Goal: Task Accomplishment & Management: Use online tool/utility

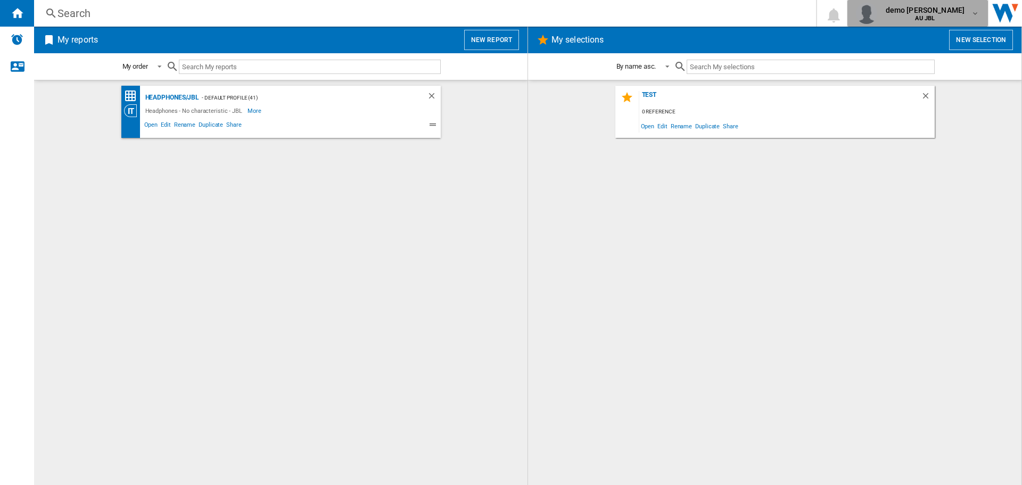
click at [971, 15] on md-icon "button" at bounding box center [975, 13] width 9 height 9
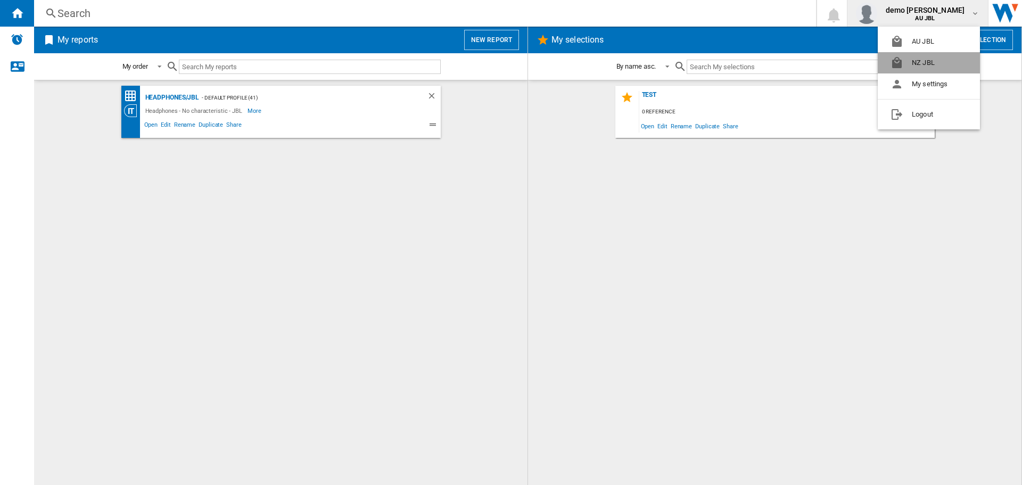
click at [907, 67] on button "NZ JBL" at bounding box center [929, 62] width 102 height 21
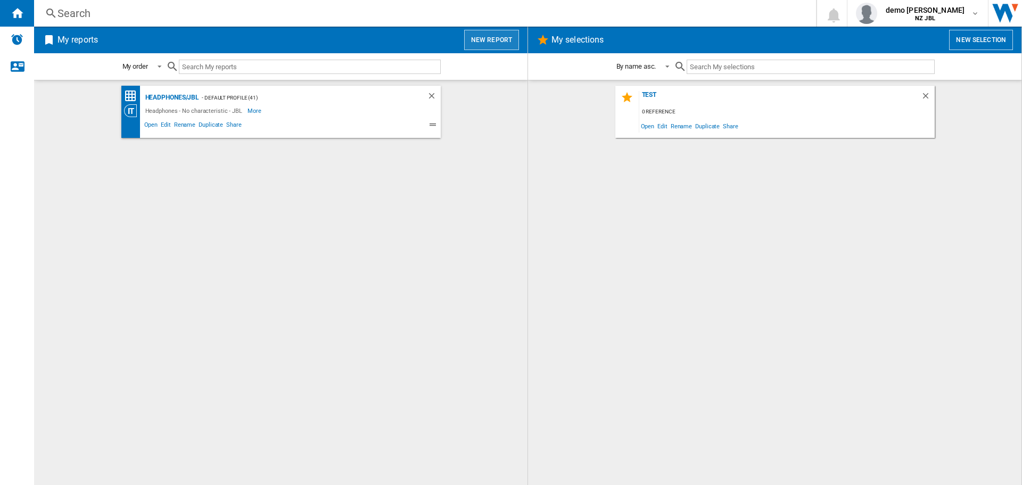
click at [487, 41] on button "New report" at bounding box center [491, 40] width 55 height 20
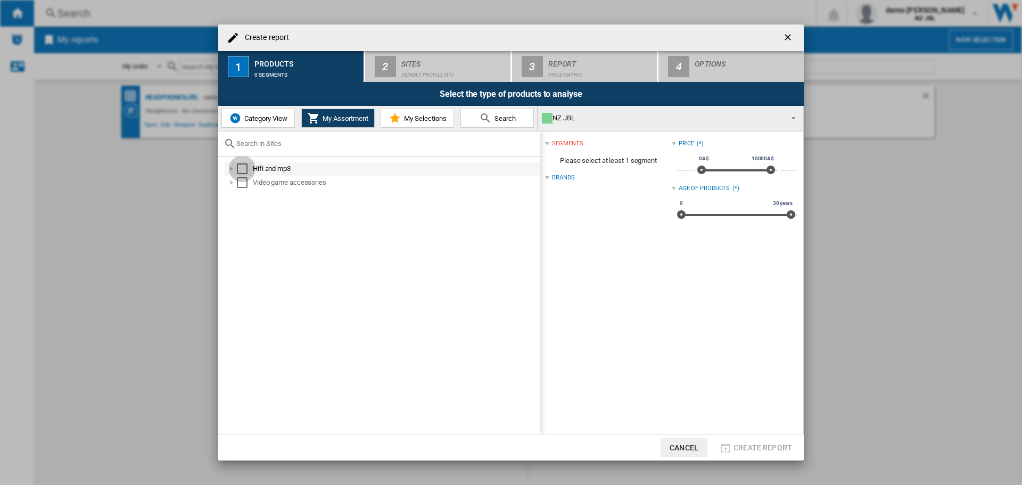
click at [241, 167] on div "Select" at bounding box center [242, 168] width 11 height 11
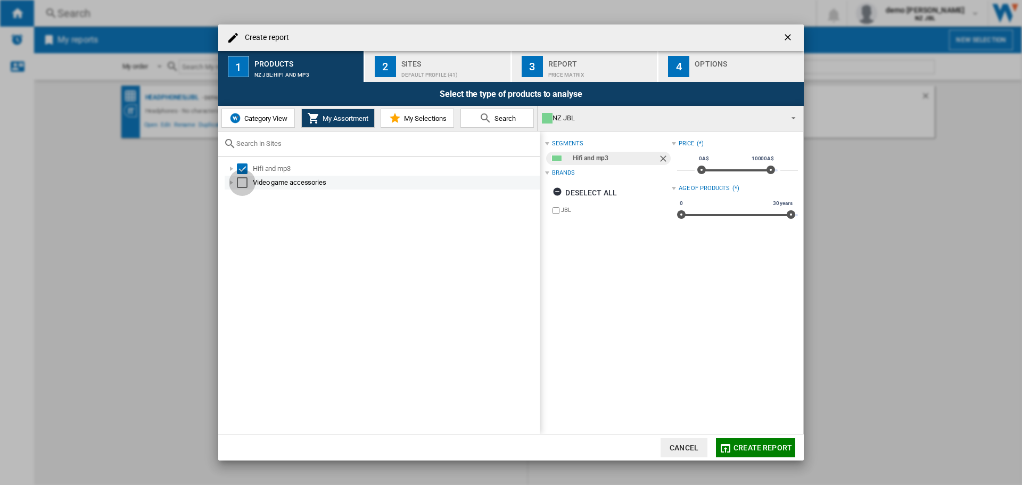
click at [240, 181] on div "Select" at bounding box center [242, 182] width 11 height 11
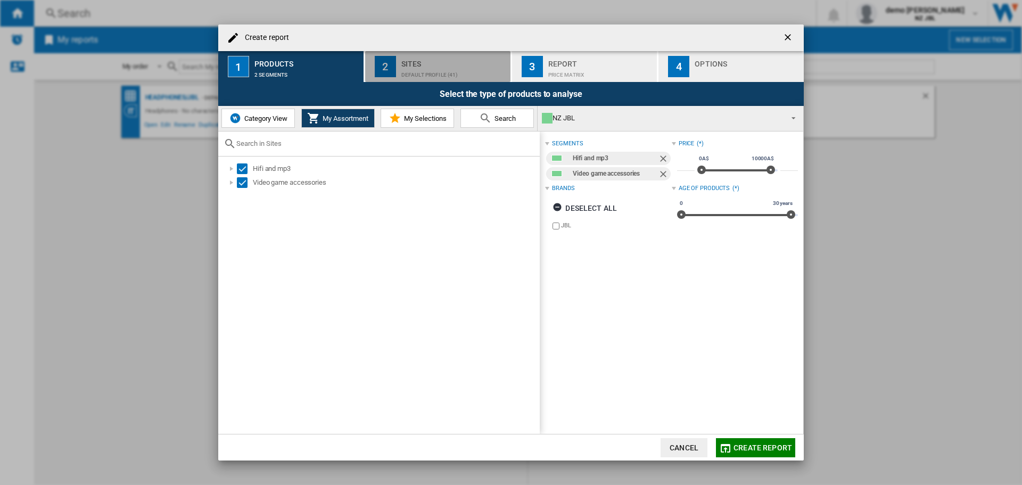
click at [440, 73] on div "Default profile (41)" at bounding box center [453, 72] width 105 height 11
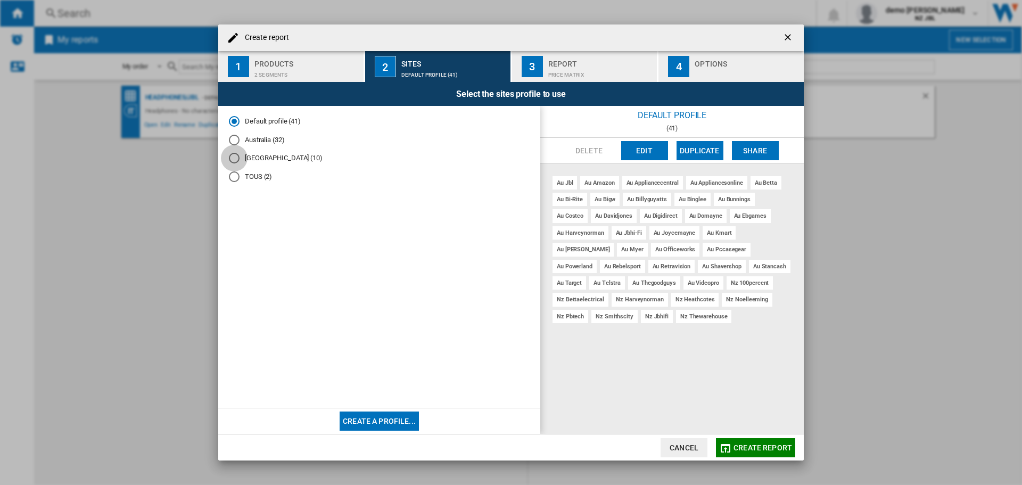
click at [235, 159] on div "New Zealand (10)" at bounding box center [234, 158] width 11 height 11
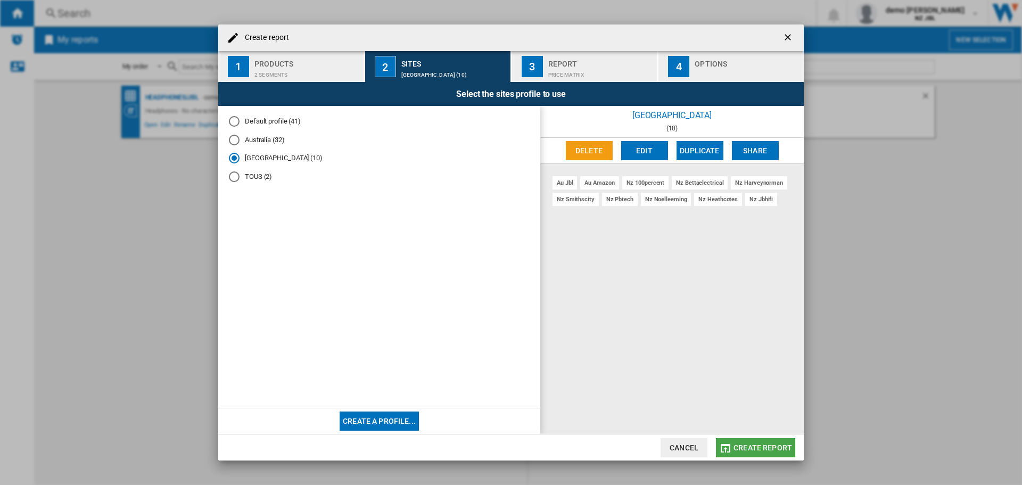
click at [763, 445] on span "Create report" at bounding box center [763, 448] width 59 height 9
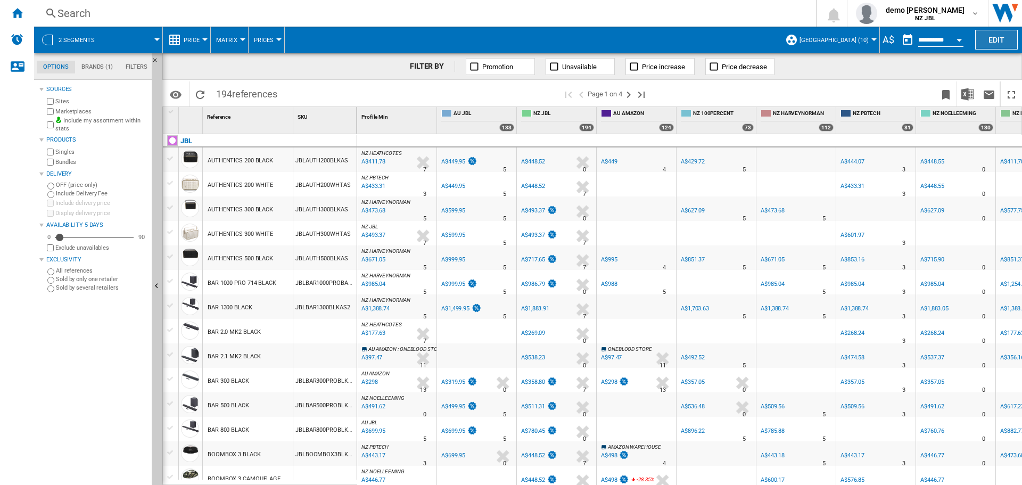
click at [987, 37] on button "Edit" at bounding box center [997, 40] width 43 height 20
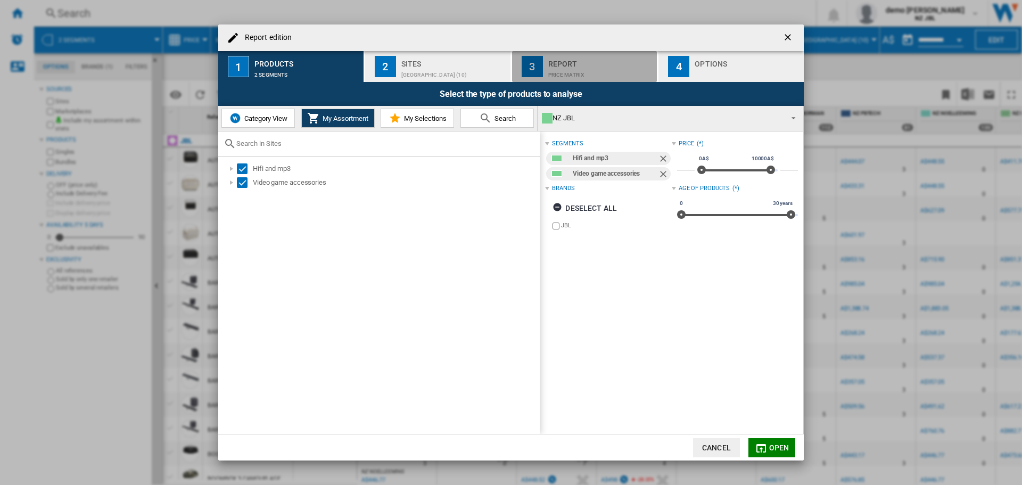
click at [571, 67] on div "Price Matrix" at bounding box center [600, 72] width 105 height 11
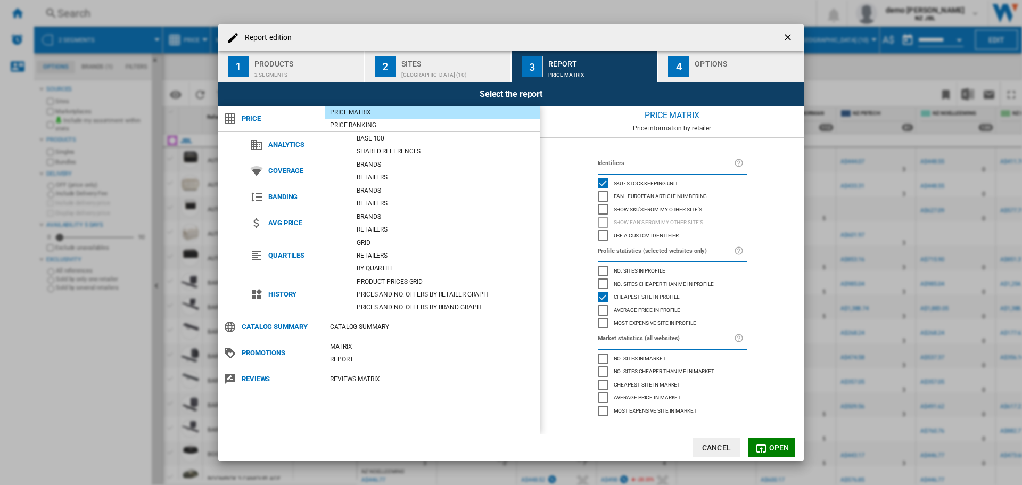
click at [605, 217] on div "Show EAN's from my other site's" at bounding box center [603, 222] width 11 height 11
click at [604, 209] on div "Show SKU'S from my other site's" at bounding box center [603, 209] width 11 height 11
click at [603, 178] on div "SKU - Stock Keeping Unit" at bounding box center [603, 183] width 11 height 11
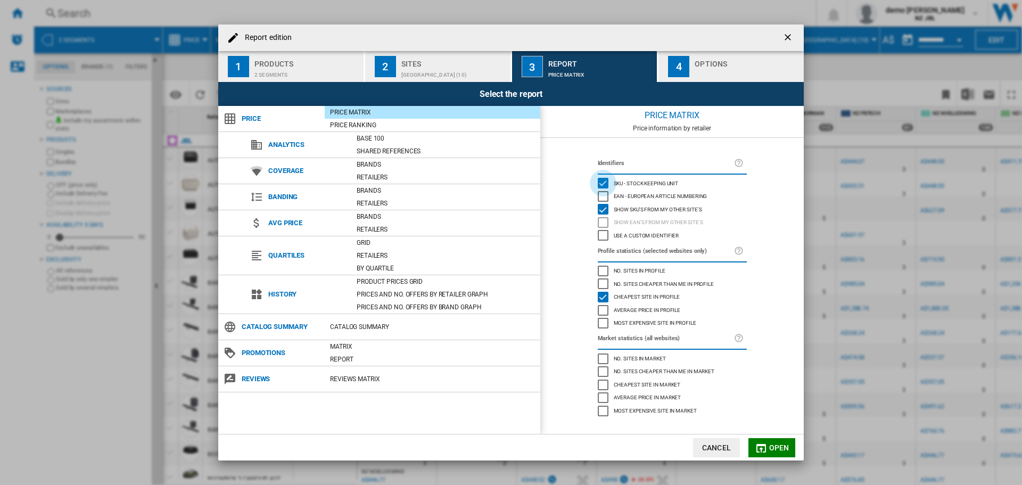
click at [603, 178] on div "SKU - Stock Keeping Unit" at bounding box center [603, 183] width 11 height 11
click at [776, 441] on button "Open" at bounding box center [772, 447] width 47 height 19
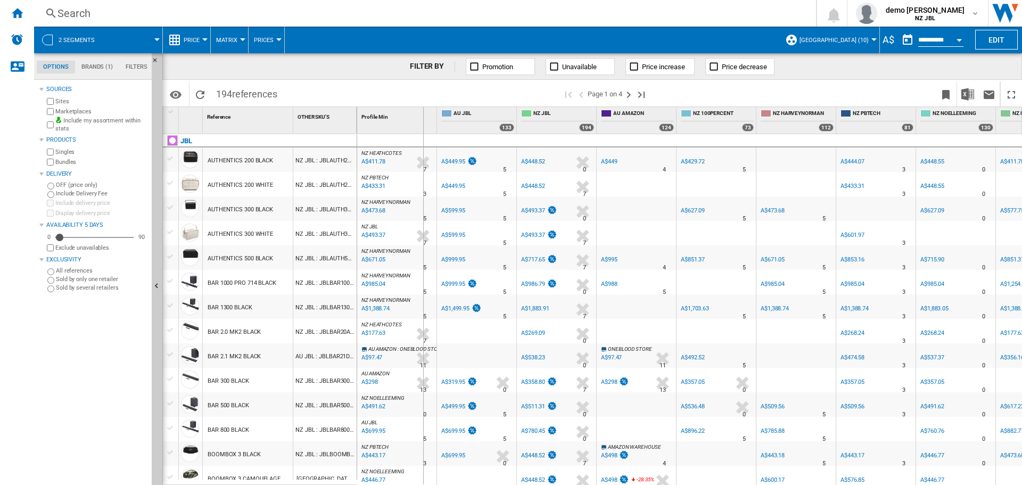
drag, startPoint x: 356, startPoint y: 117, endPoint x: 423, endPoint y: 117, distance: 66.6
click at [423, 117] on div "1 Reference 1 OTHER SKU'S 1 JBL AUTHENTICS 200 BLACK NZ JBL : JBLAUTH200BLKAS,A…" at bounding box center [592, 296] width 859 height 378
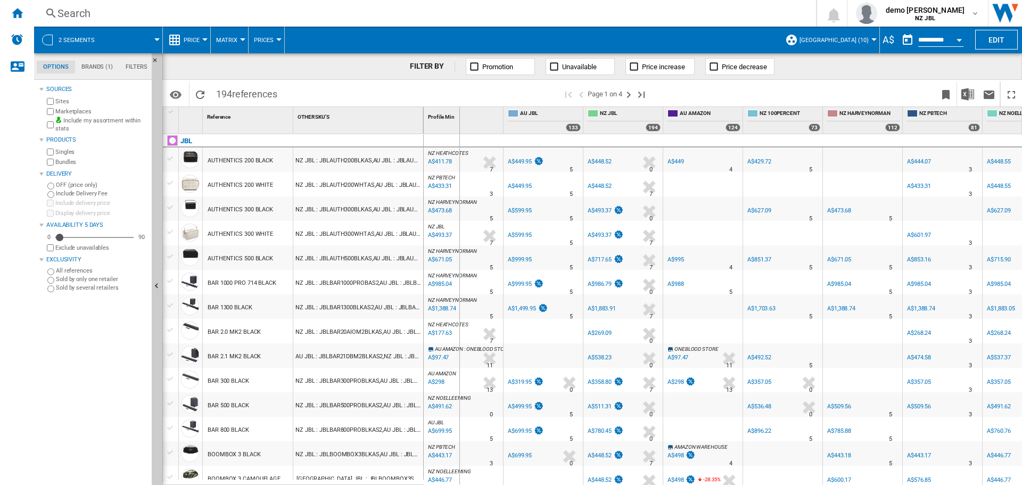
drag, startPoint x: 423, startPoint y: 117, endPoint x: 459, endPoint y: 120, distance: 36.3
click at [459, 120] on div "1 Reference 1 OTHER SKU'S 1 JBL AUTHENTICS 200 BLACK NZ JBL : JBLAUTH200BLKAS,A…" at bounding box center [592, 296] width 859 height 378
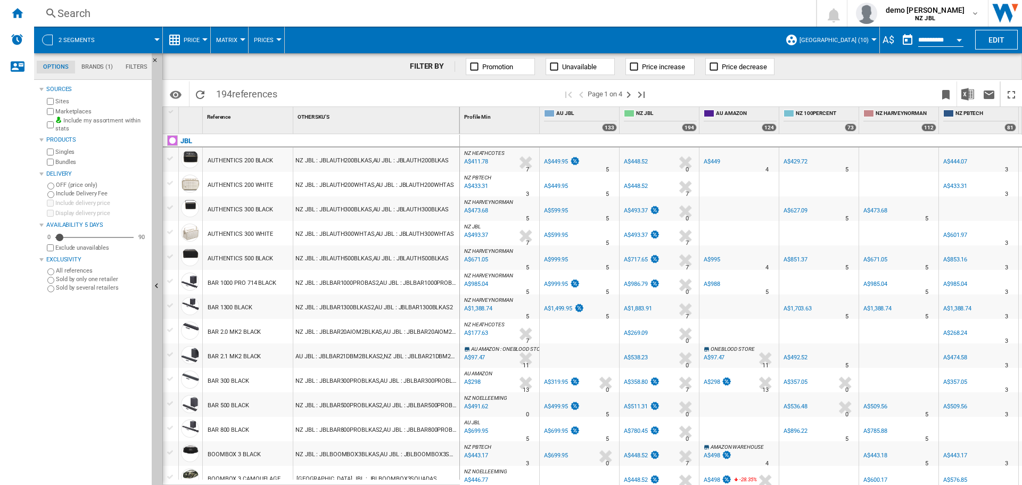
click at [835, 37] on span "New Zealand (10)" at bounding box center [834, 40] width 69 height 7
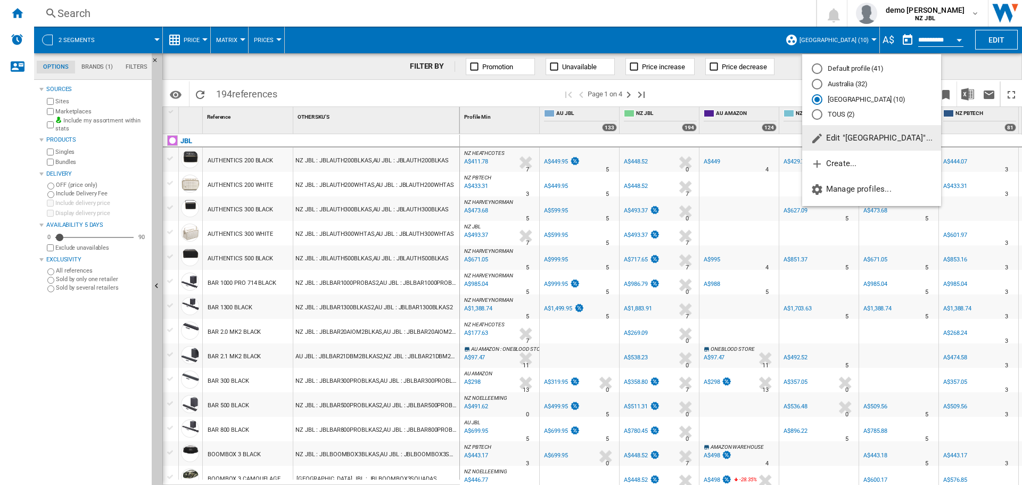
click at [842, 140] on span "Edit "[GEOGRAPHIC_DATA]"..." at bounding box center [872, 138] width 122 height 10
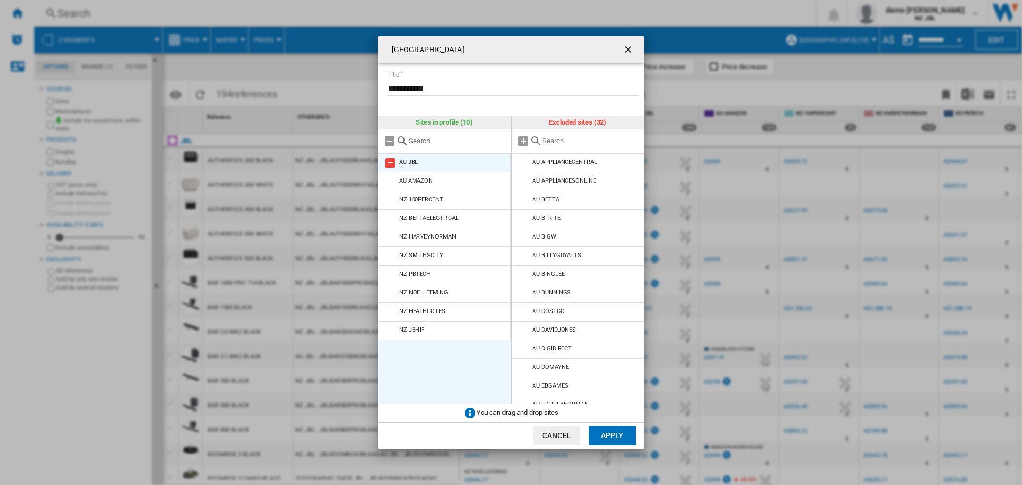
click at [390, 164] on md-icon at bounding box center [390, 163] width 13 height 13
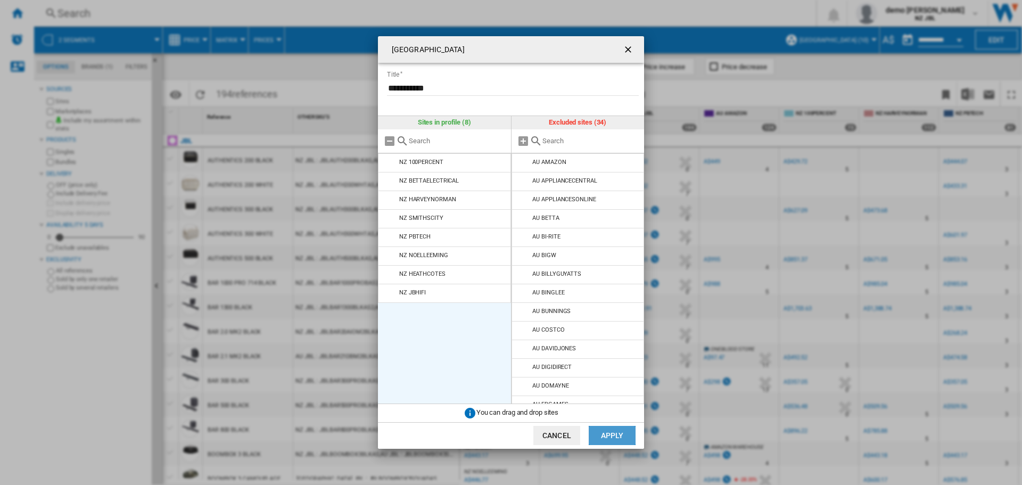
click at [619, 439] on button "Apply" at bounding box center [612, 435] width 47 height 19
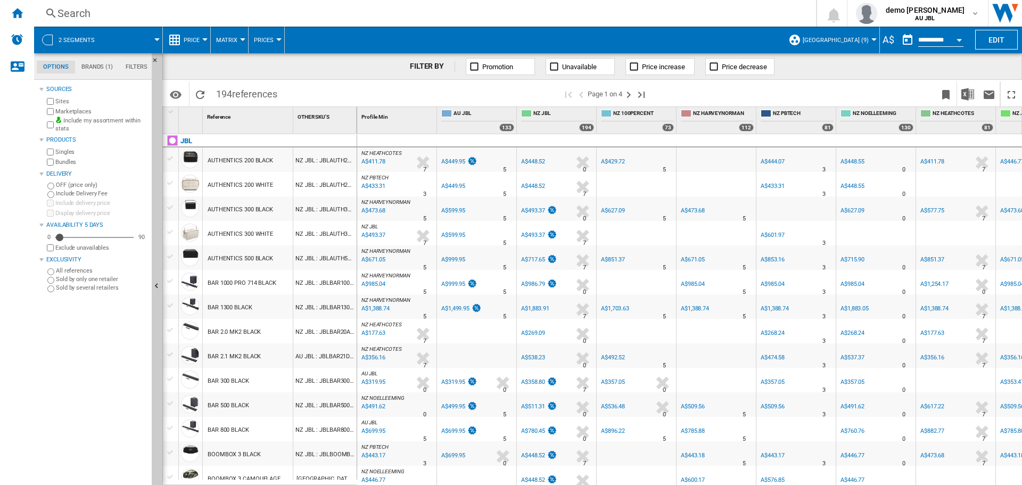
click at [830, 41] on span "[GEOGRAPHIC_DATA] (9)" at bounding box center [836, 40] width 66 height 7
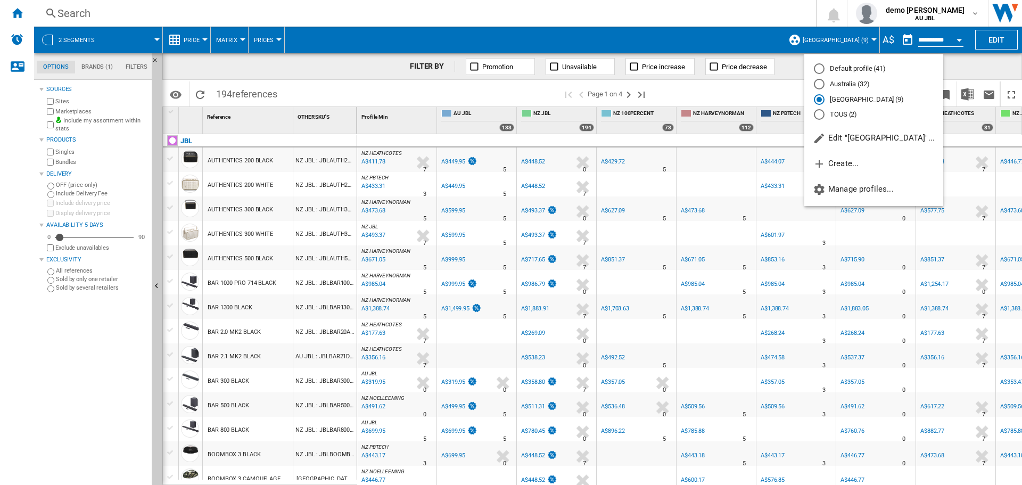
click at [959, 71] on md-backdrop at bounding box center [511, 242] width 1022 height 485
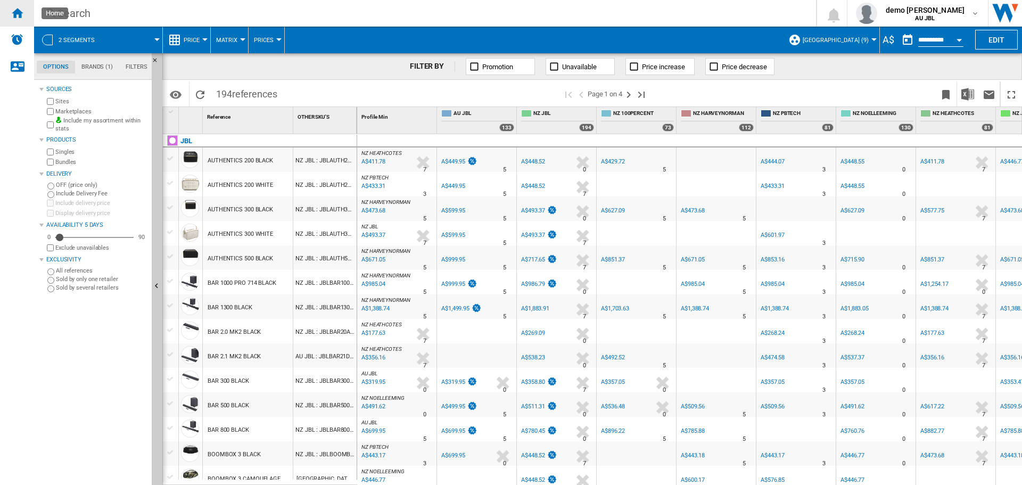
click at [13, 7] on ng-md-icon "Home" at bounding box center [17, 12] width 13 height 13
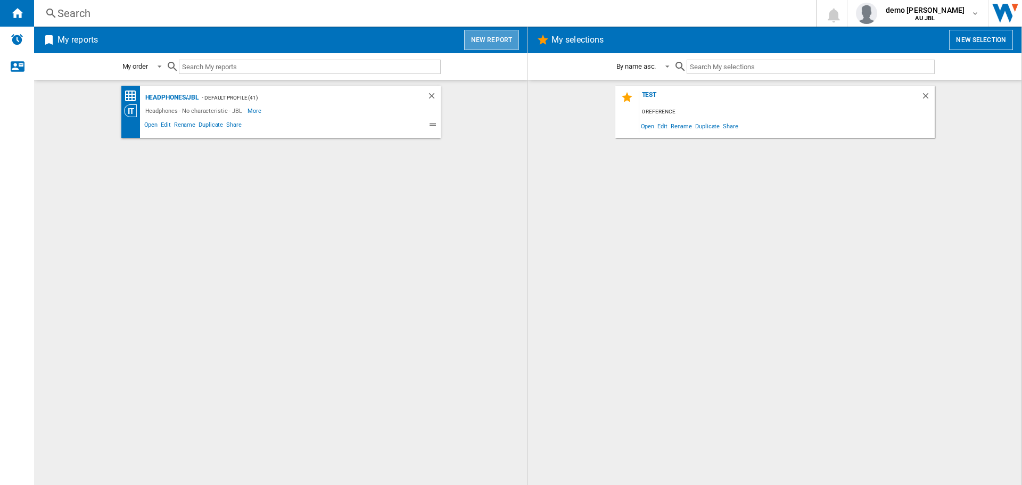
click at [494, 40] on button "New report" at bounding box center [491, 40] width 55 height 20
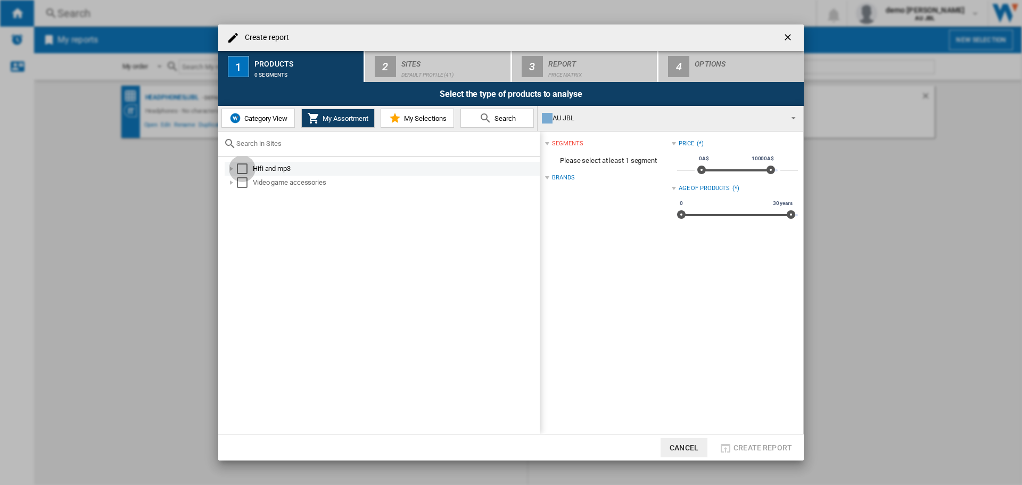
click at [247, 164] on div "Select" at bounding box center [242, 168] width 11 height 11
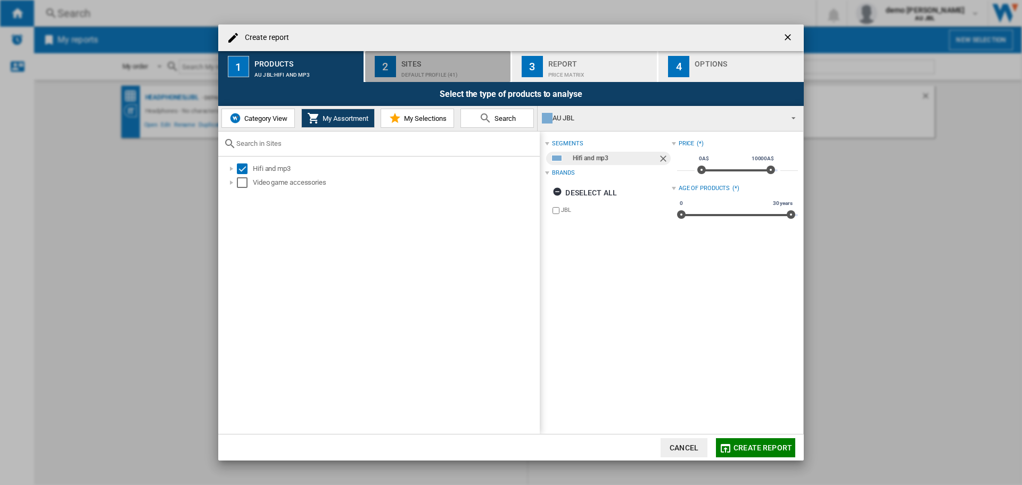
click at [436, 73] on div "Default profile (41)" at bounding box center [453, 72] width 105 height 11
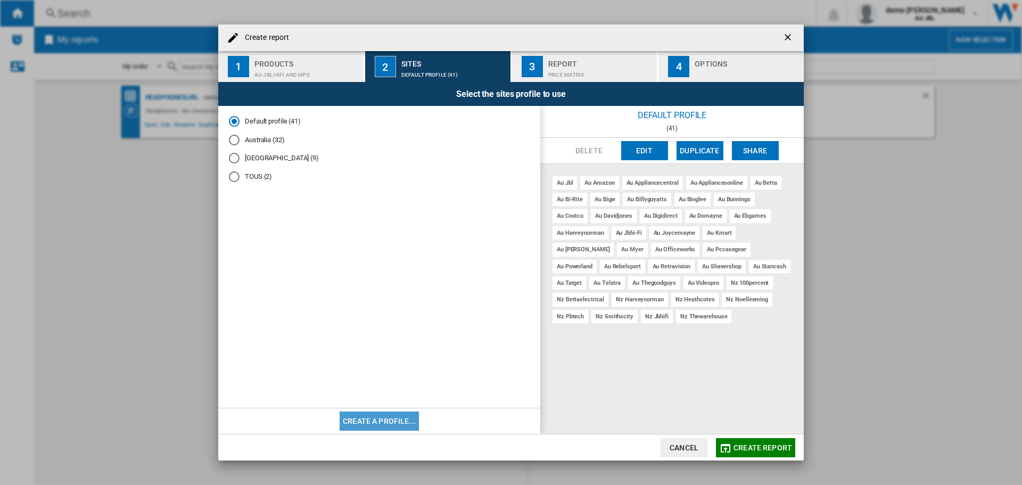
click at [392, 427] on button "Create a profile..." at bounding box center [379, 421] width 79 height 19
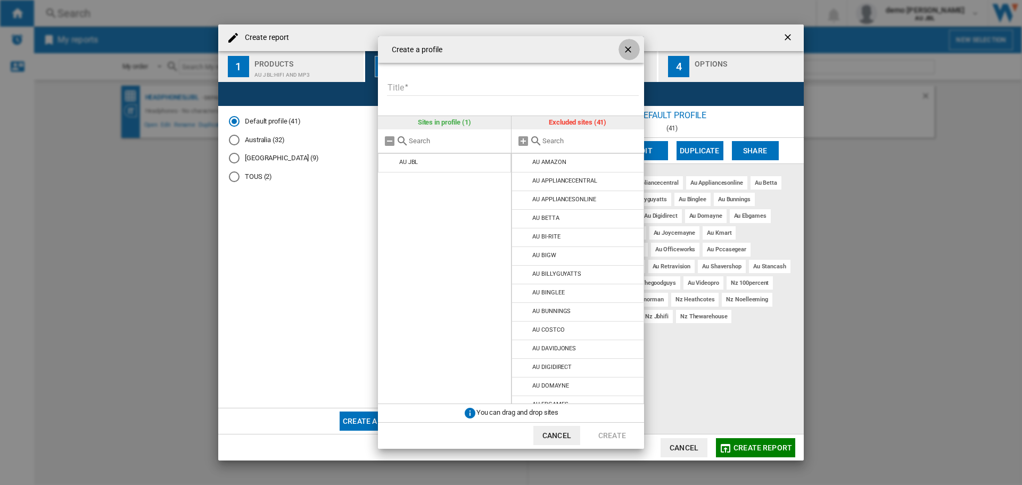
click at [625, 48] on ng-md-icon "getI18NText('BUTTONS.CLOSE_DIALOG')" at bounding box center [629, 50] width 13 height 13
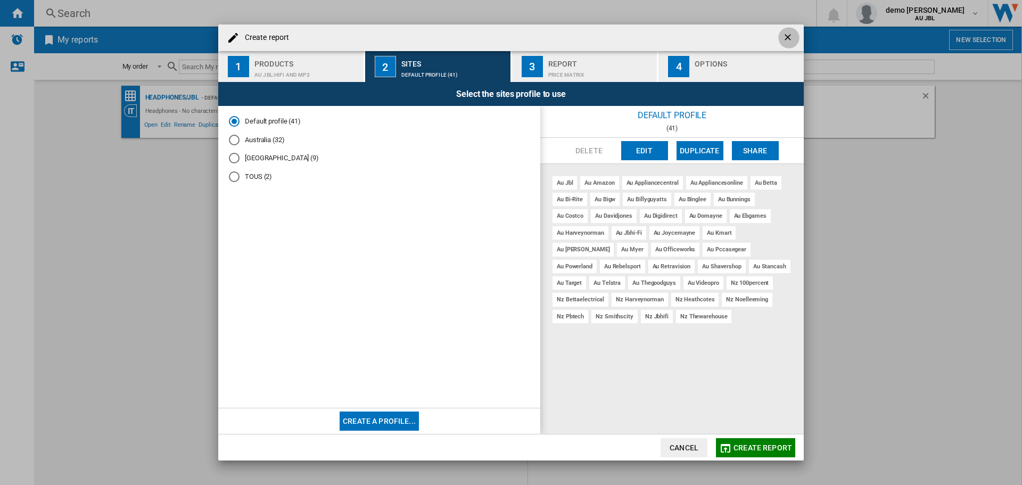
click at [789, 42] on ng-md-icon "getI18NText('BUTTONS.CLOSE_DIALOG')" at bounding box center [789, 38] width 13 height 13
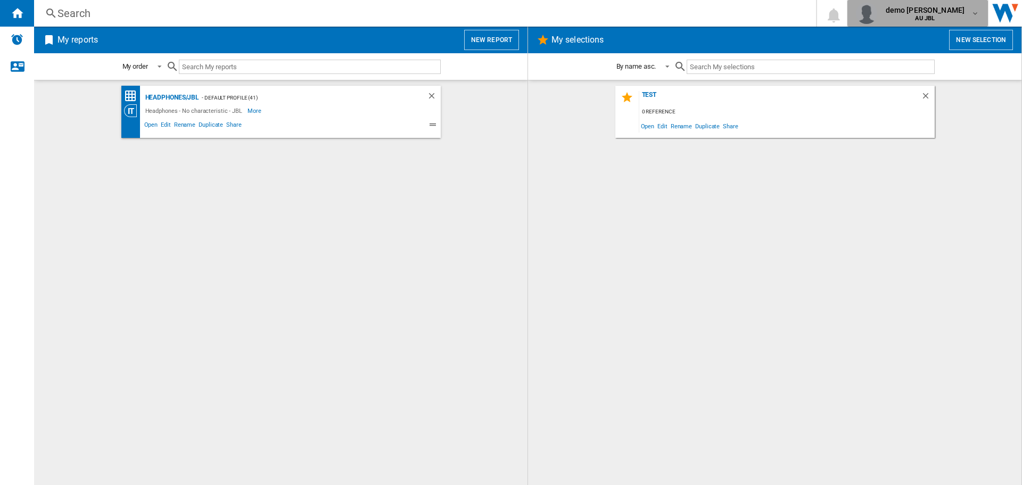
click at [965, 11] on div "demo [PERSON_NAME] AU JBL" at bounding box center [927, 13] width 90 height 17
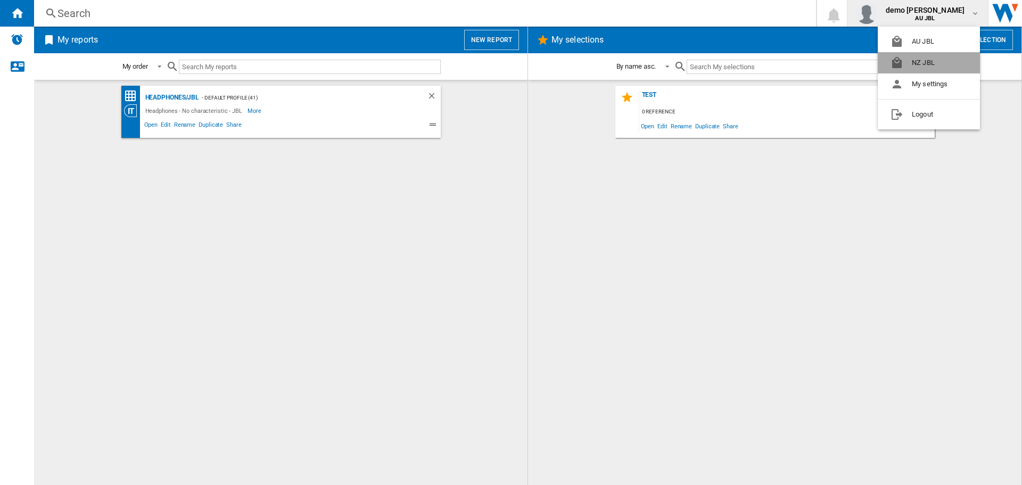
click at [916, 56] on button "NZ JBL" at bounding box center [929, 62] width 102 height 21
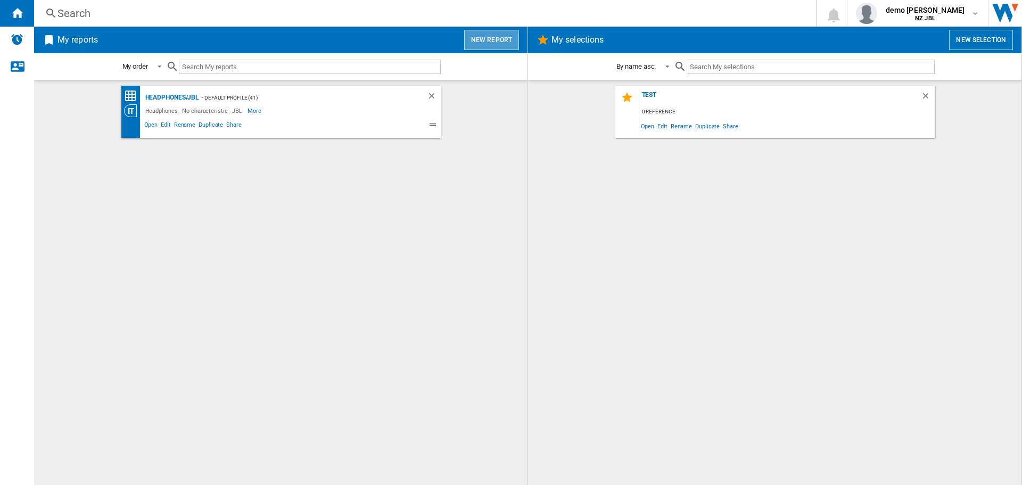
click at [486, 43] on button "New report" at bounding box center [491, 40] width 55 height 20
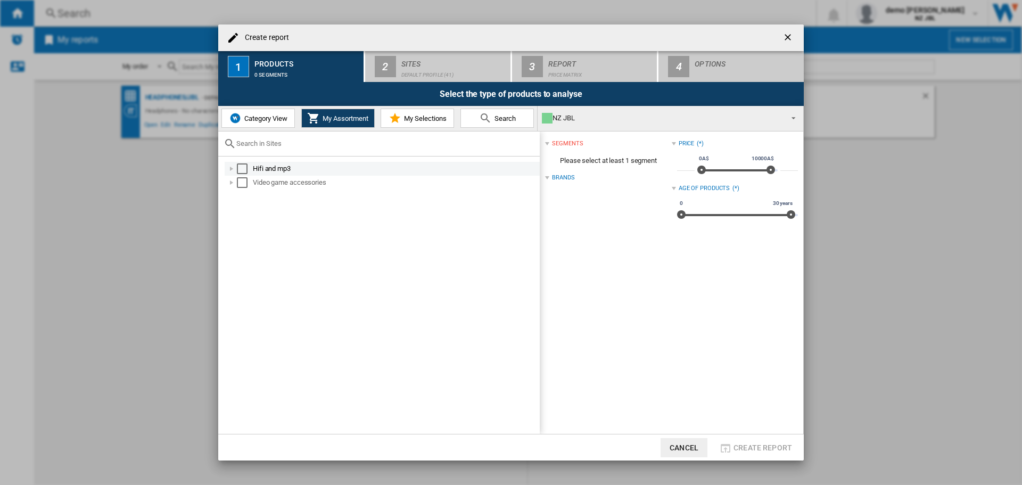
click at [241, 169] on div "Select" at bounding box center [242, 168] width 11 height 11
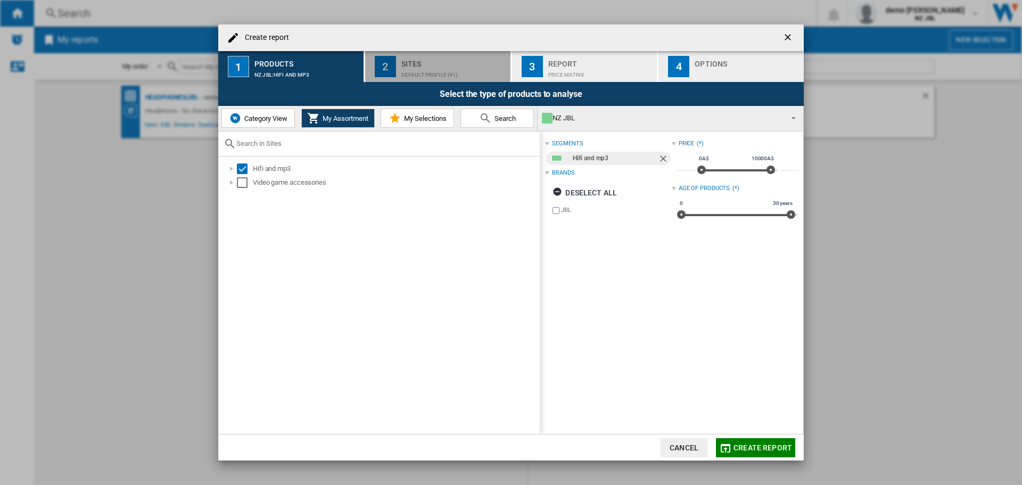
click at [407, 76] on div "Default profile (41)" at bounding box center [453, 72] width 105 height 11
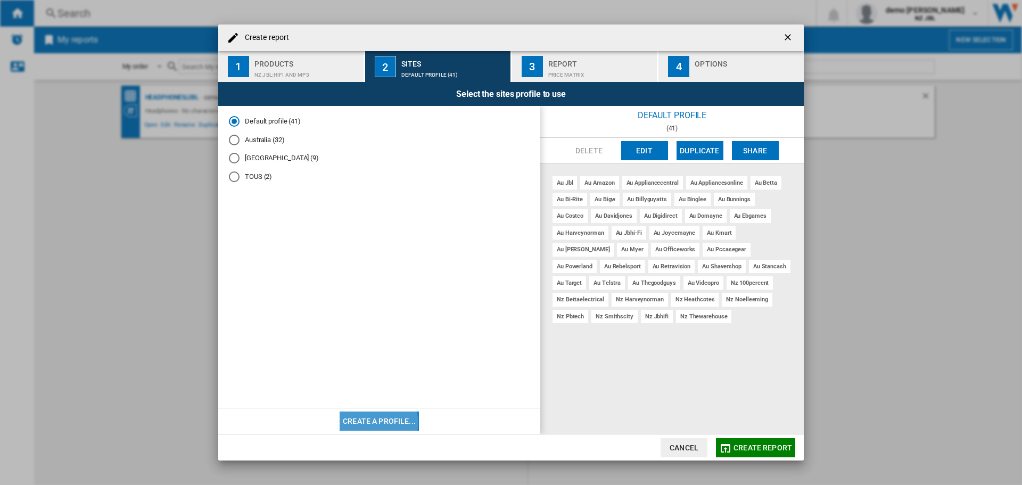
click at [371, 423] on button "Create a profile..." at bounding box center [379, 421] width 79 height 19
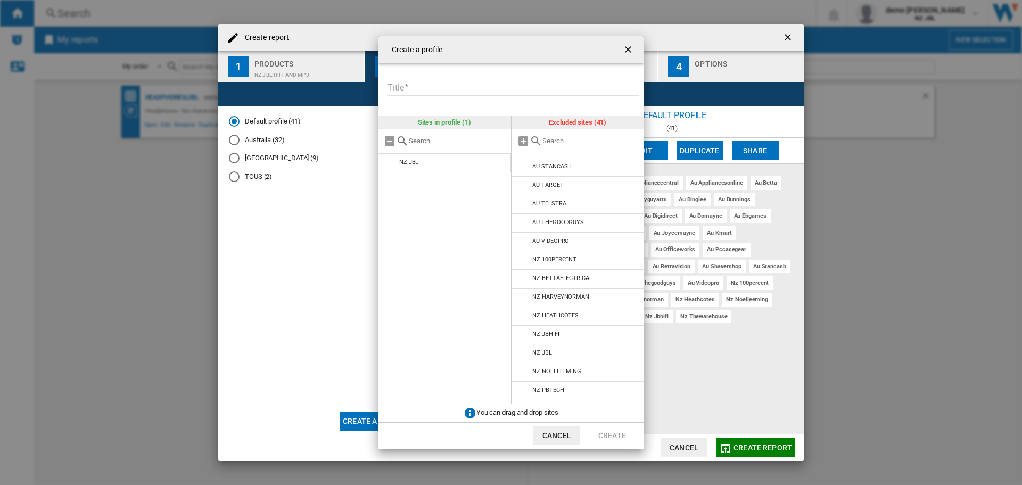
scroll to position [483, 0]
click at [525, 260] on md-icon "Create a ..." at bounding box center [524, 257] width 13 height 13
click at [525, 260] on md-icon "Create a ..." at bounding box center [524, 263] width 13 height 13
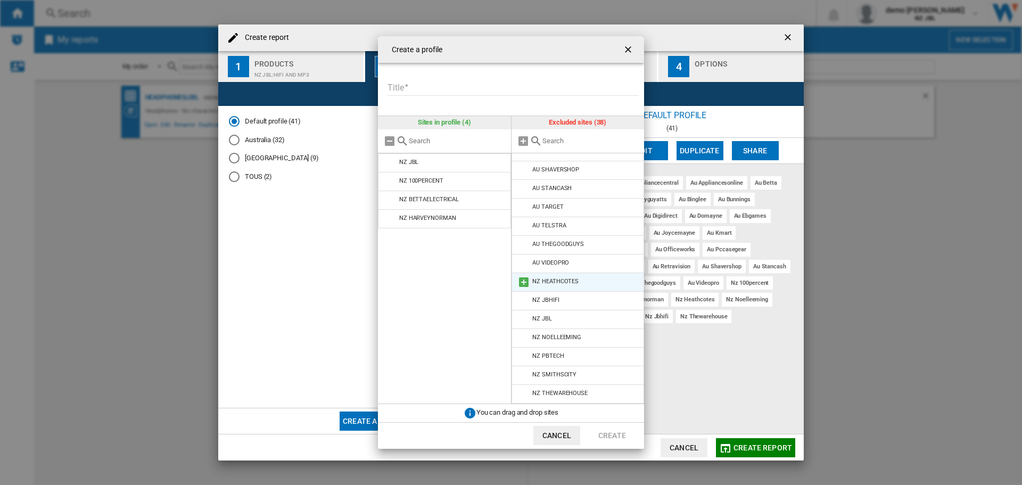
click at [522, 279] on md-icon "Create a ..." at bounding box center [524, 282] width 13 height 13
click at [520, 297] on md-icon "Create a ..." at bounding box center [524, 300] width 13 height 13
click at [520, 340] on md-icon "Create a ..." at bounding box center [524, 338] width 13 height 13
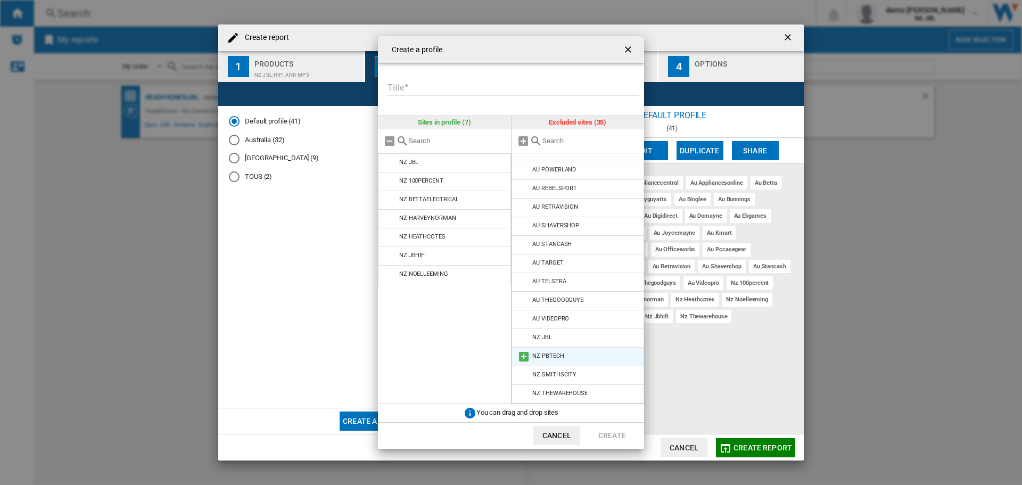
click at [522, 353] on md-icon "Create a ..." at bounding box center [524, 356] width 13 height 13
click at [522, 376] on md-icon "Create a ..." at bounding box center [524, 375] width 13 height 13
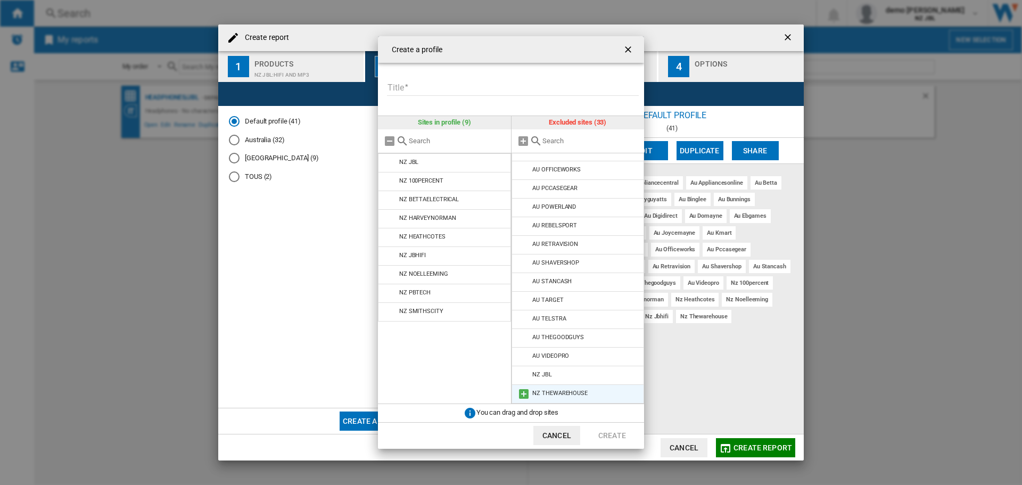
click at [523, 394] on md-icon "Create a ..." at bounding box center [524, 394] width 13 height 13
click at [430, 82] on input "Title" at bounding box center [513, 88] width 252 height 16
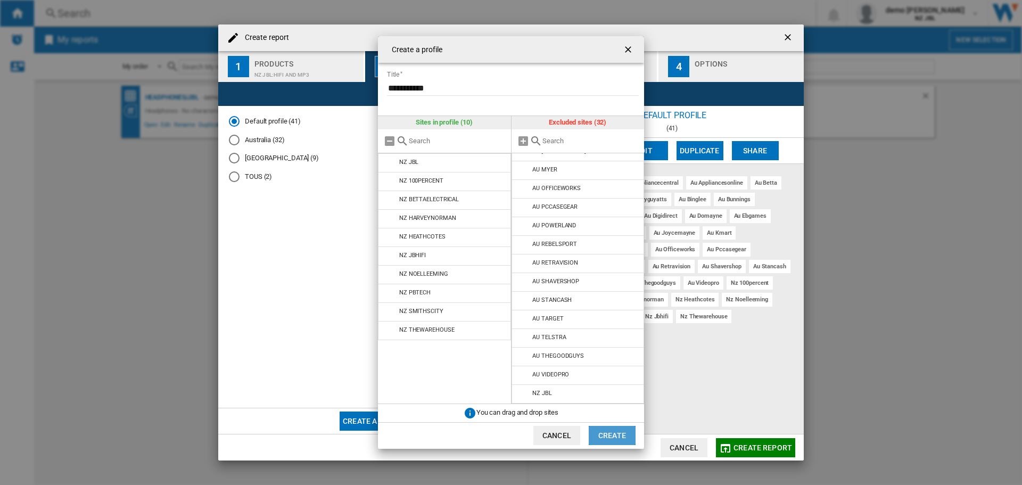
click at [618, 440] on button "Create" at bounding box center [612, 435] width 47 height 19
click at [443, 88] on input "**********" at bounding box center [513, 88] width 252 height 16
type input "**********"
click at [601, 431] on button "Create" at bounding box center [612, 435] width 47 height 19
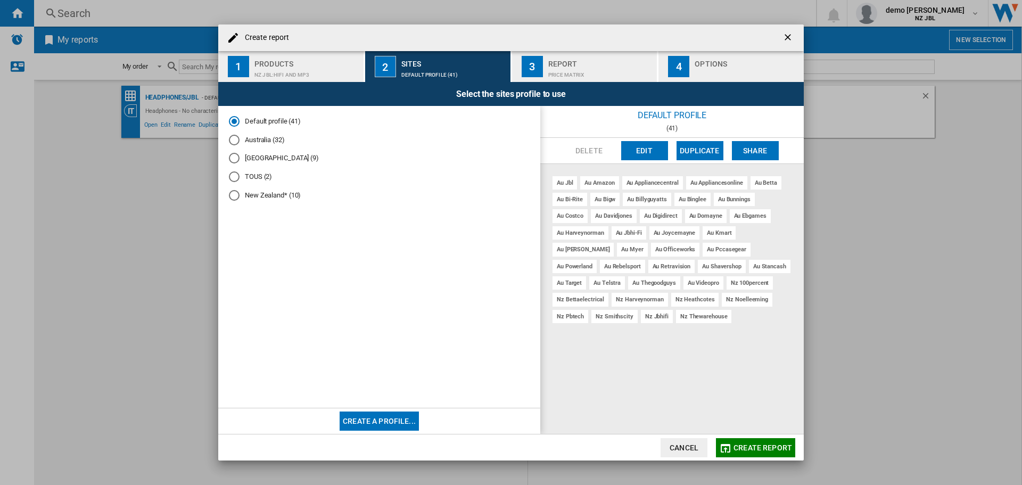
click at [231, 194] on div "New Zealand* (10)" at bounding box center [234, 195] width 11 height 11
click at [747, 445] on span "Create report" at bounding box center [763, 448] width 59 height 9
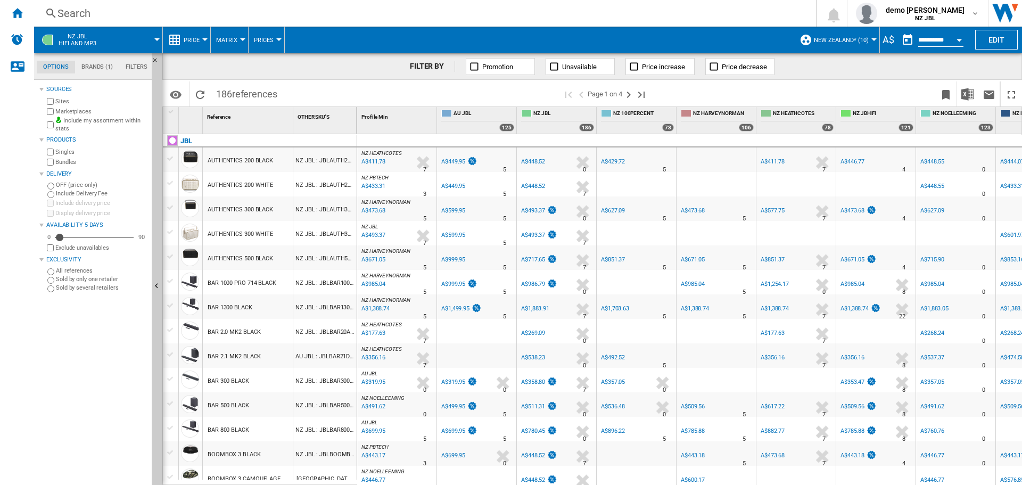
click at [861, 40] on span "New Zealand* (10)" at bounding box center [841, 40] width 55 height 7
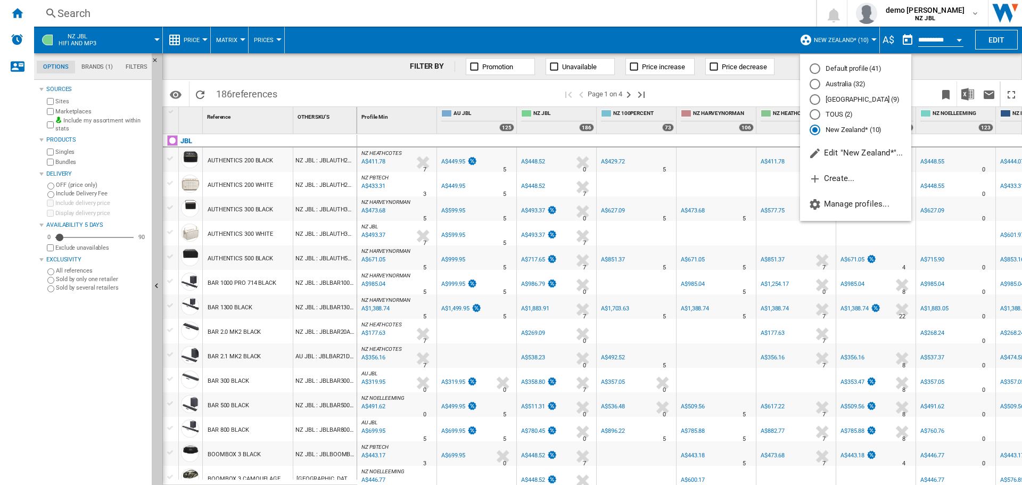
click at [462, 161] on md-backdrop at bounding box center [511, 242] width 1022 height 485
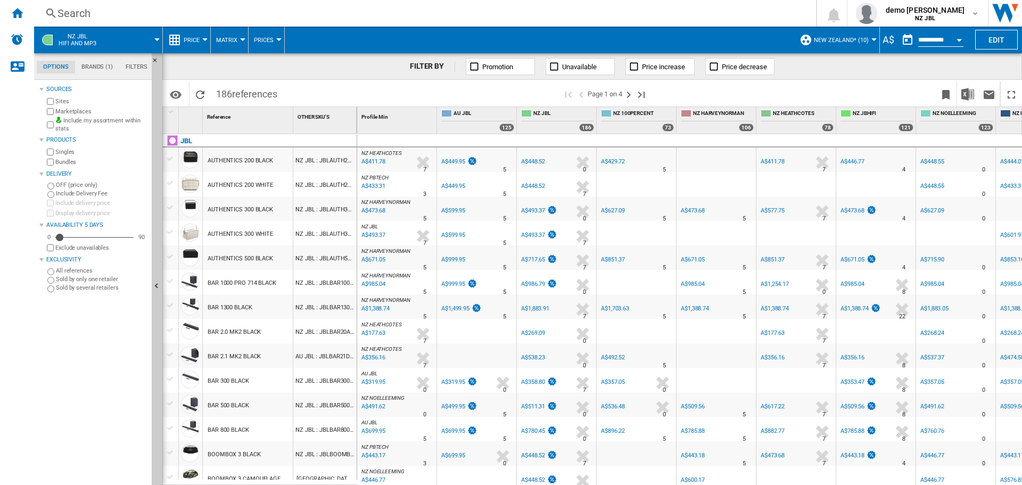
click at [454, 163] on div "A$449.95" at bounding box center [453, 161] width 24 height 7
